Goal: Navigation & Orientation: Find specific page/section

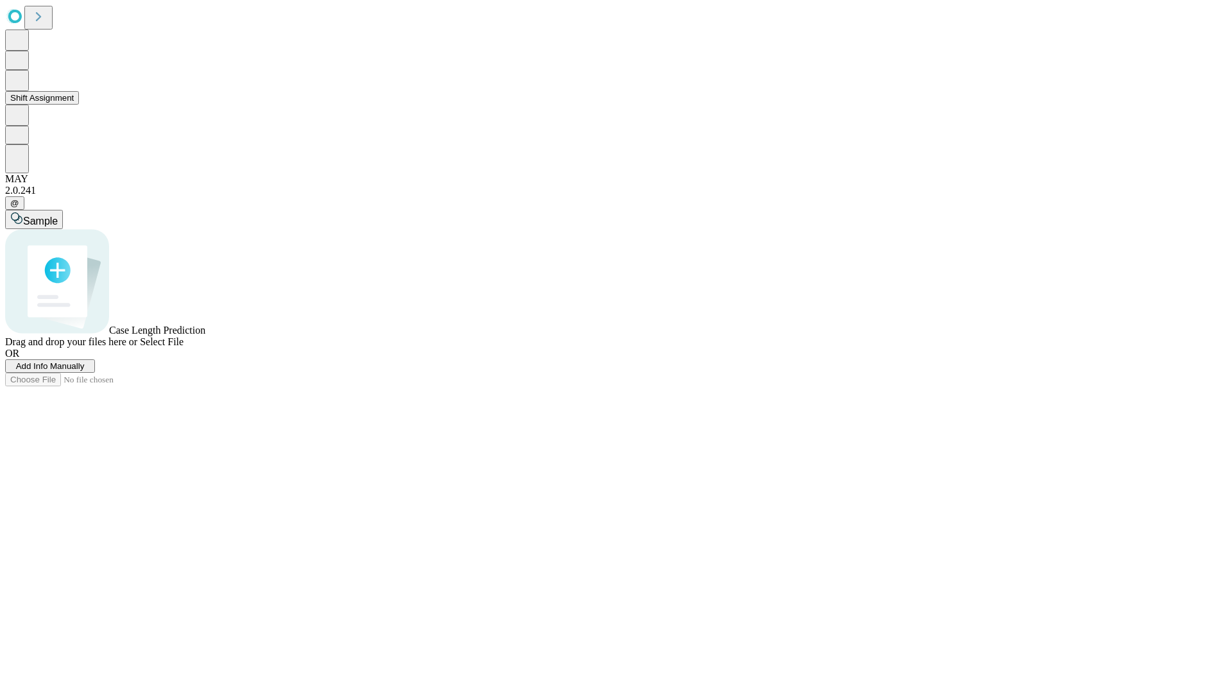
click at [79, 105] on button "Shift Assignment" at bounding box center [42, 97] width 74 height 13
